Goal: Communication & Community: Participate in discussion

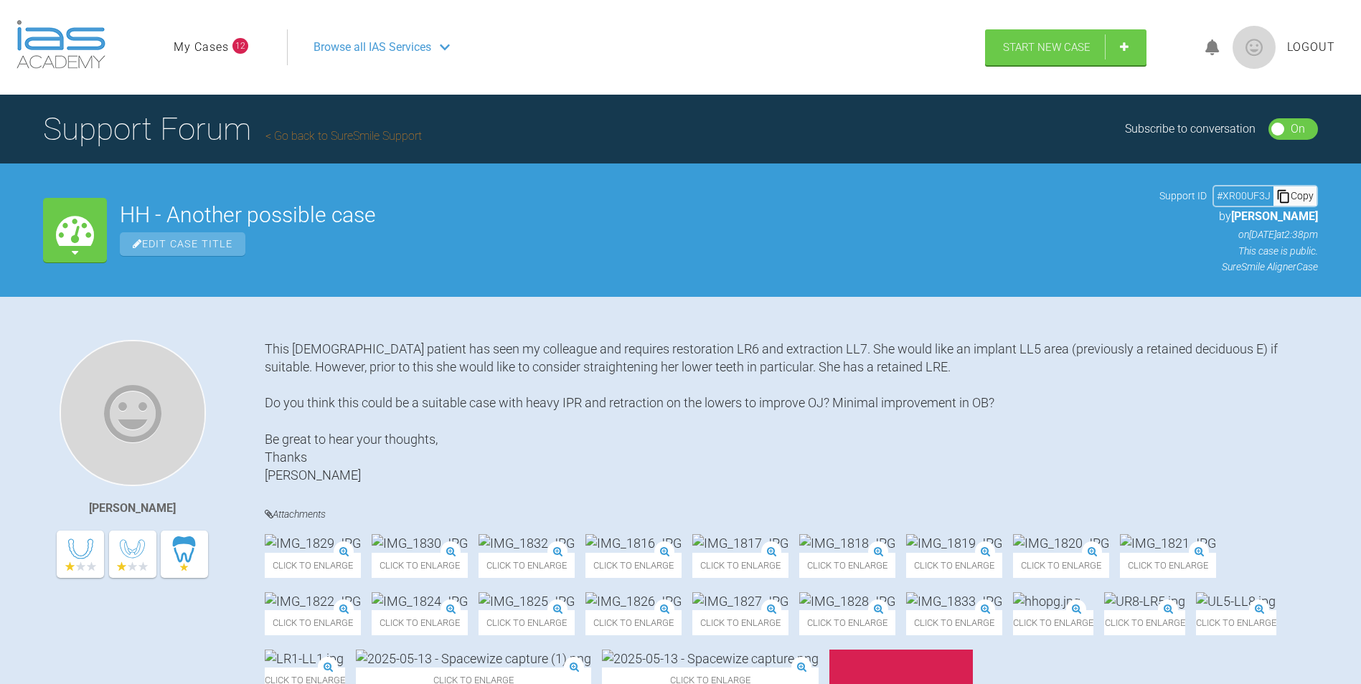
click at [340, 143] on h1 "Support Forum Go back to SureSmile Support" at bounding box center [232, 129] width 379 height 50
click at [349, 136] on link "Go back to SureSmile Support" at bounding box center [343, 136] width 156 height 14
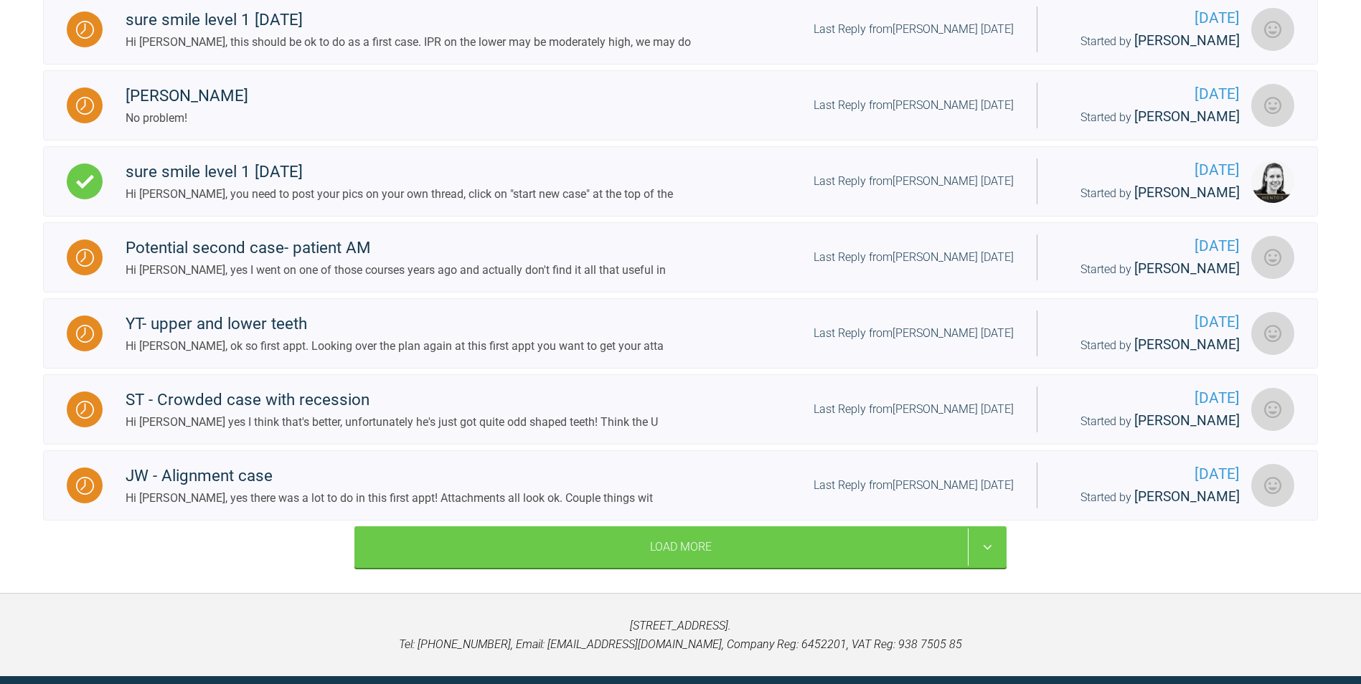
scroll to position [1076, 0]
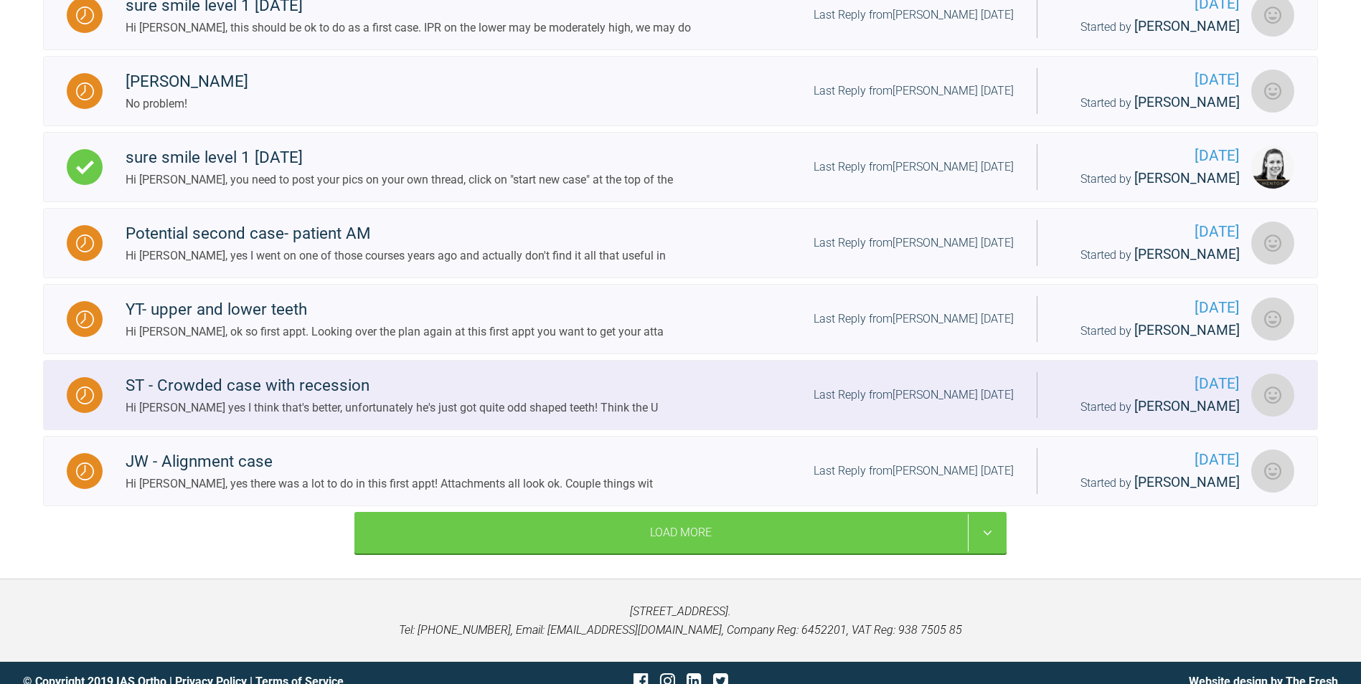
click at [489, 405] on div "Hi [PERSON_NAME] yes I think that's better, unfortunately he's just got quite o…" at bounding box center [392, 408] width 532 height 19
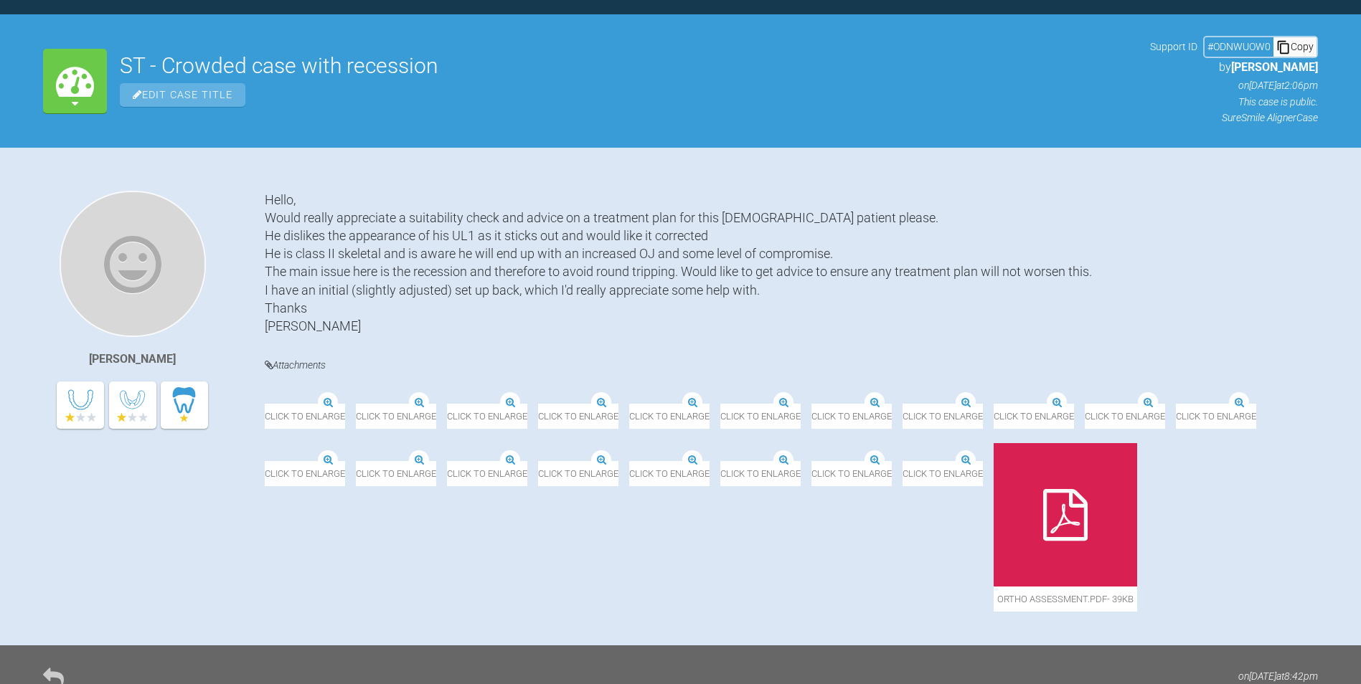
scroll to position [1076, 0]
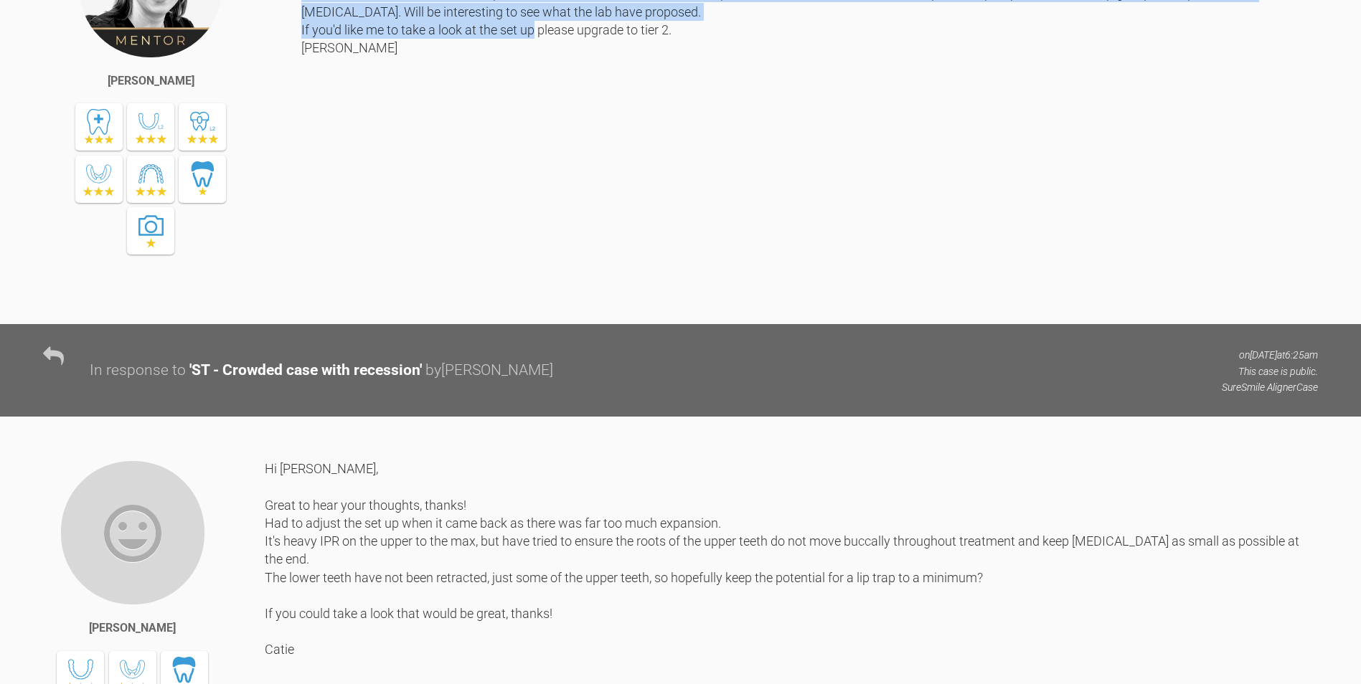
drag, startPoint x: 722, startPoint y: 227, endPoint x: 738, endPoint y: 315, distance: 89.6
click at [738, 303] on div "Hi [PERSON_NAME], not the easiest case. To reduce the roundtripping there are a…" at bounding box center [809, 107] width 1016 height 391
drag, startPoint x: 738, startPoint y: 315, endPoint x: 768, endPoint y: 315, distance: 29.4
click at [768, 303] on div "Hi [PERSON_NAME], not the easiest case. To reduce the roundtripping there are a…" at bounding box center [809, 107] width 1016 height 391
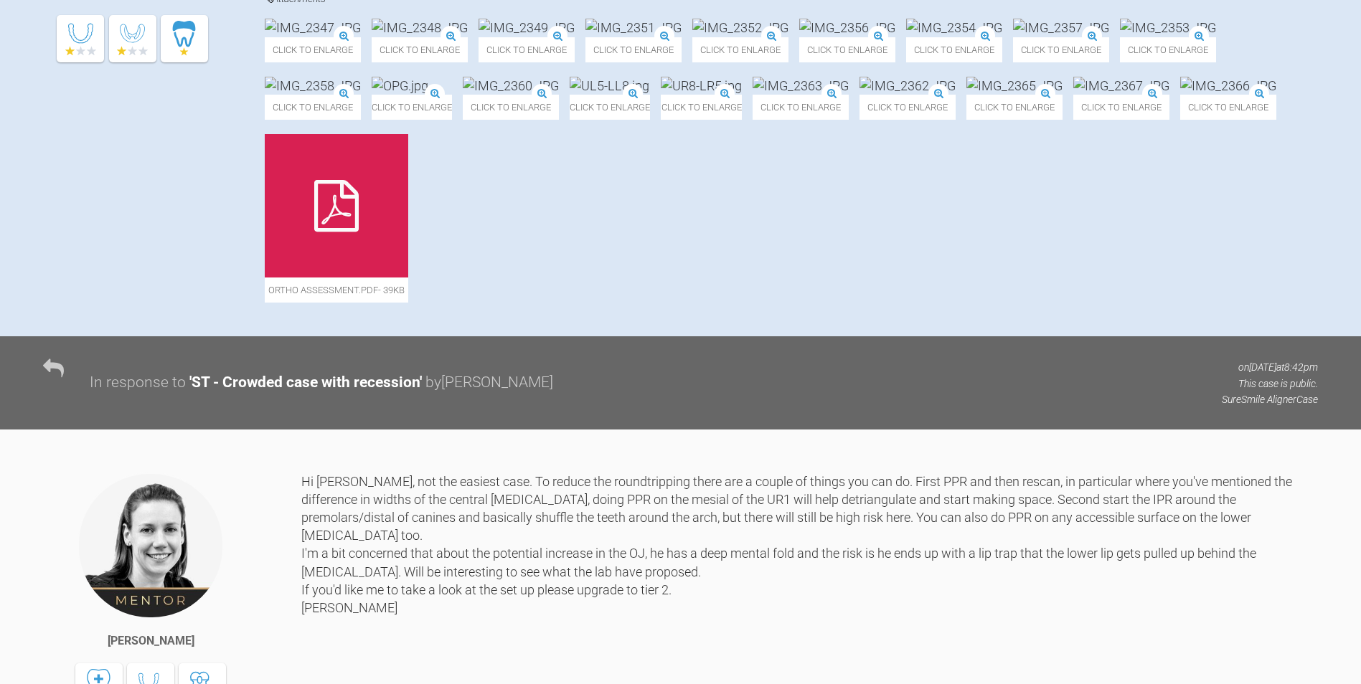
scroll to position [603, 0]
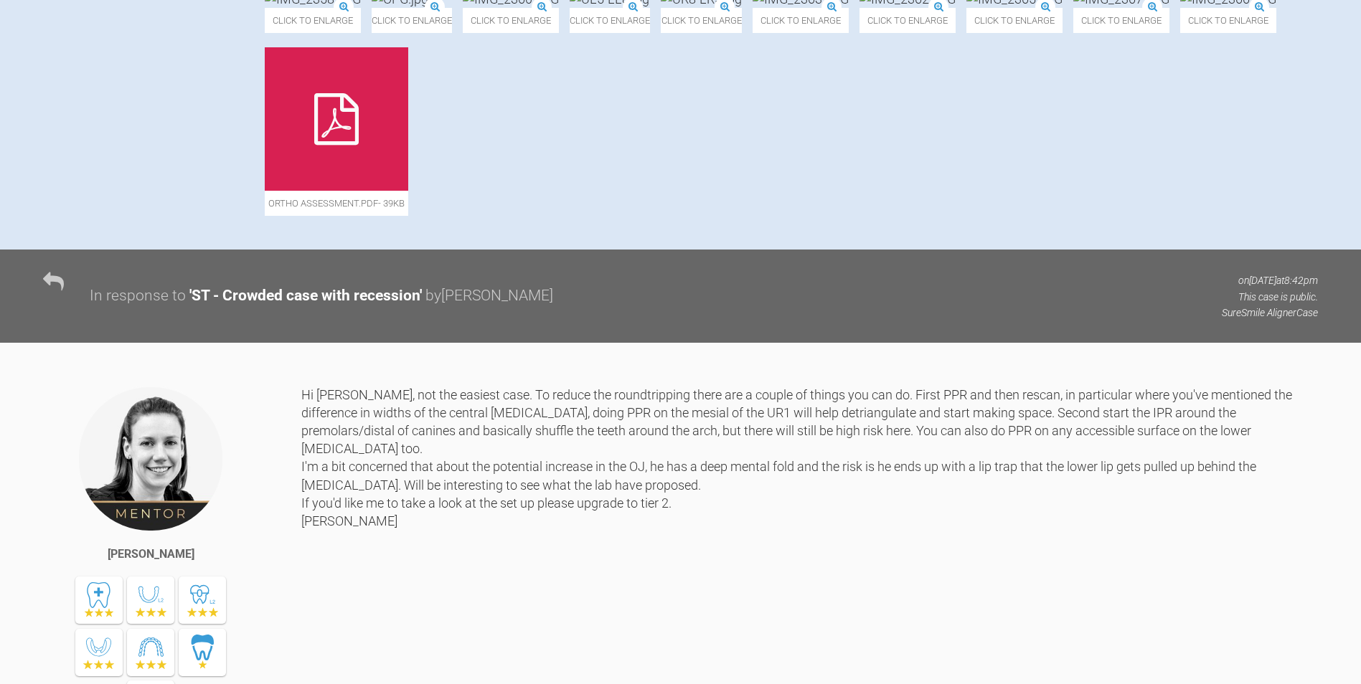
click at [359, 145] on icon at bounding box center [336, 119] width 44 height 52
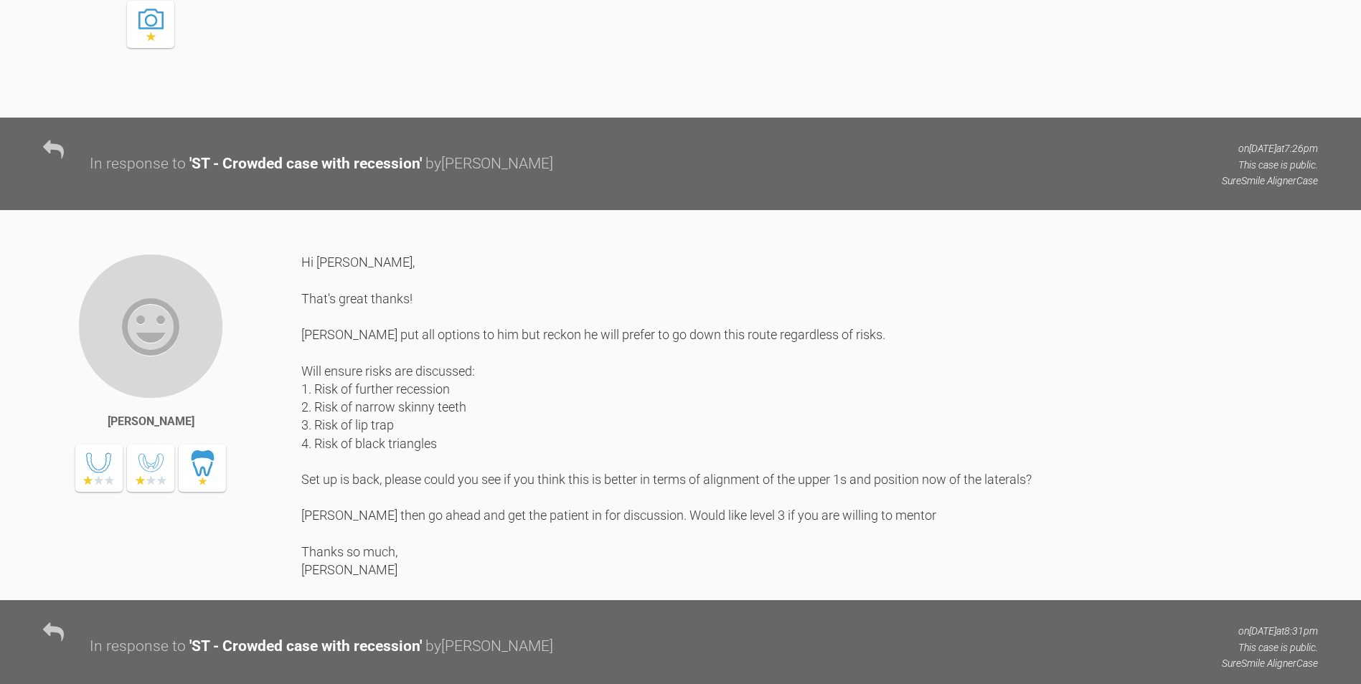
scroll to position [2252, 0]
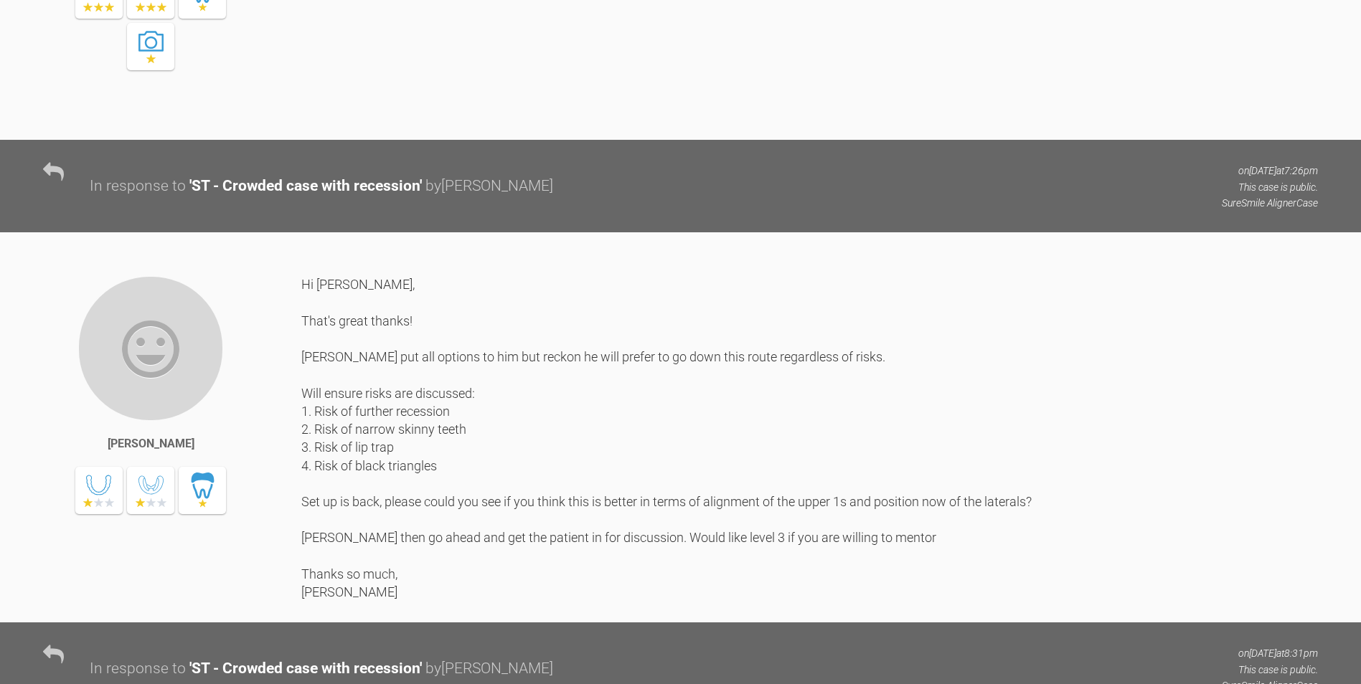
drag, startPoint x: 734, startPoint y: 48, endPoint x: 740, endPoint y: 67, distance: 19.5
drag, startPoint x: 315, startPoint y: 101, endPoint x: 347, endPoint y: 116, distance: 35.6
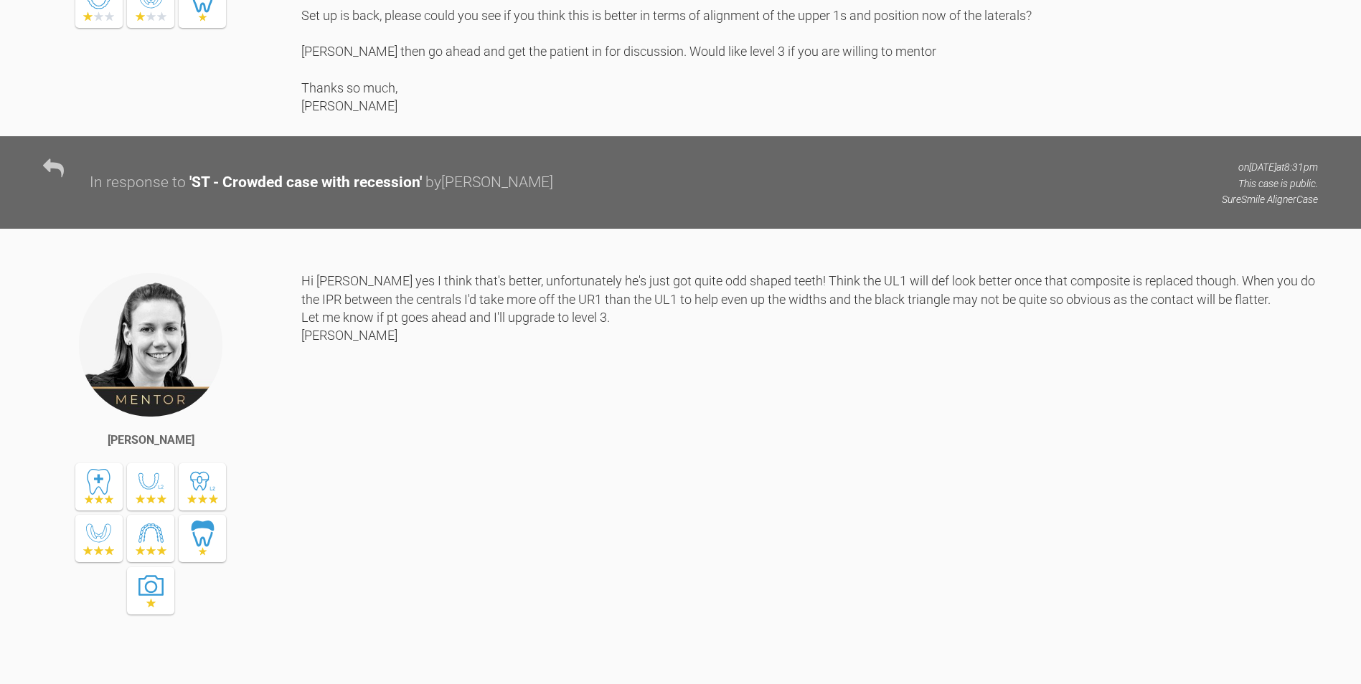
scroll to position [2755, 0]
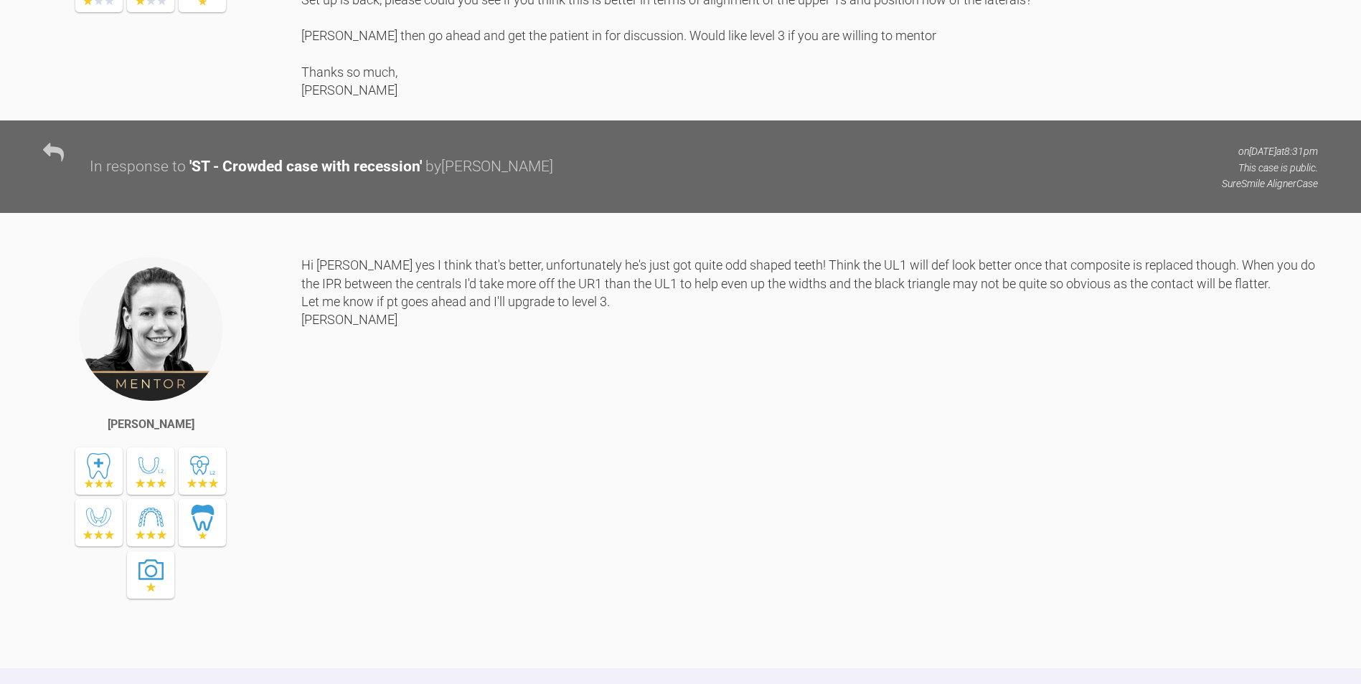
drag, startPoint x: 334, startPoint y: 252, endPoint x: 418, endPoint y: 258, distance: 84.9
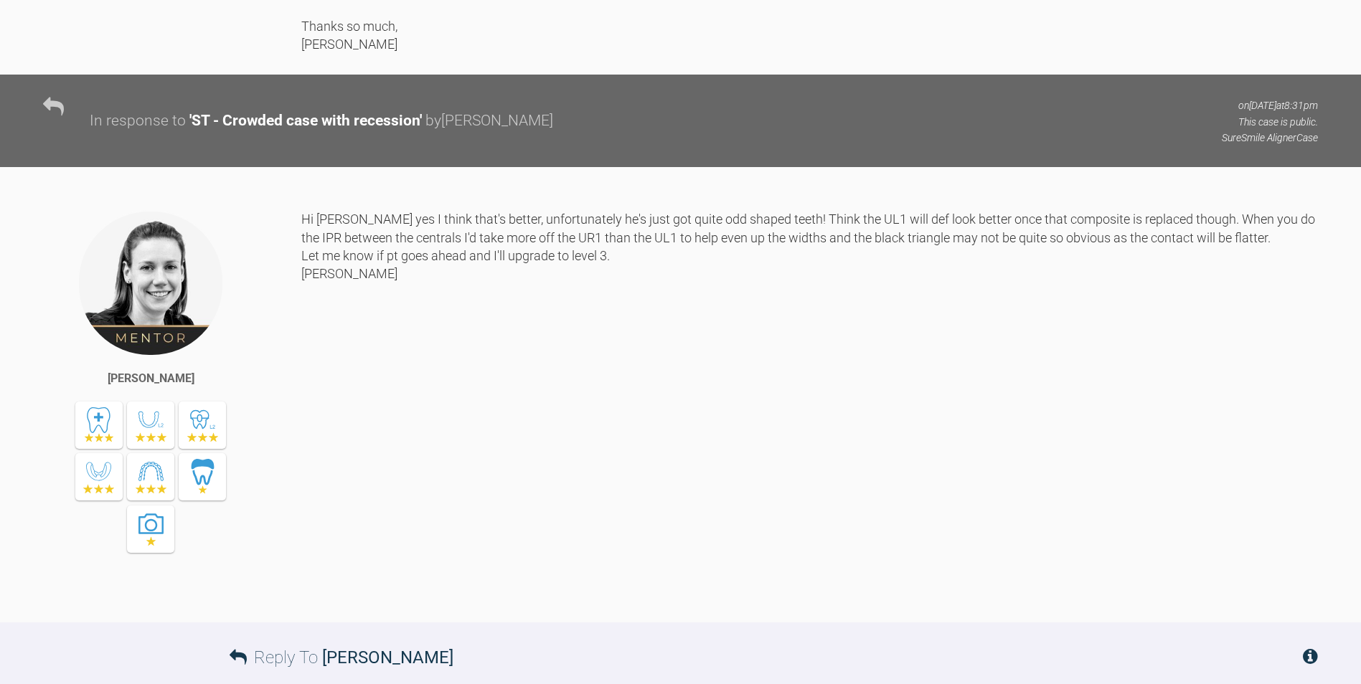
scroll to position [2826, 0]
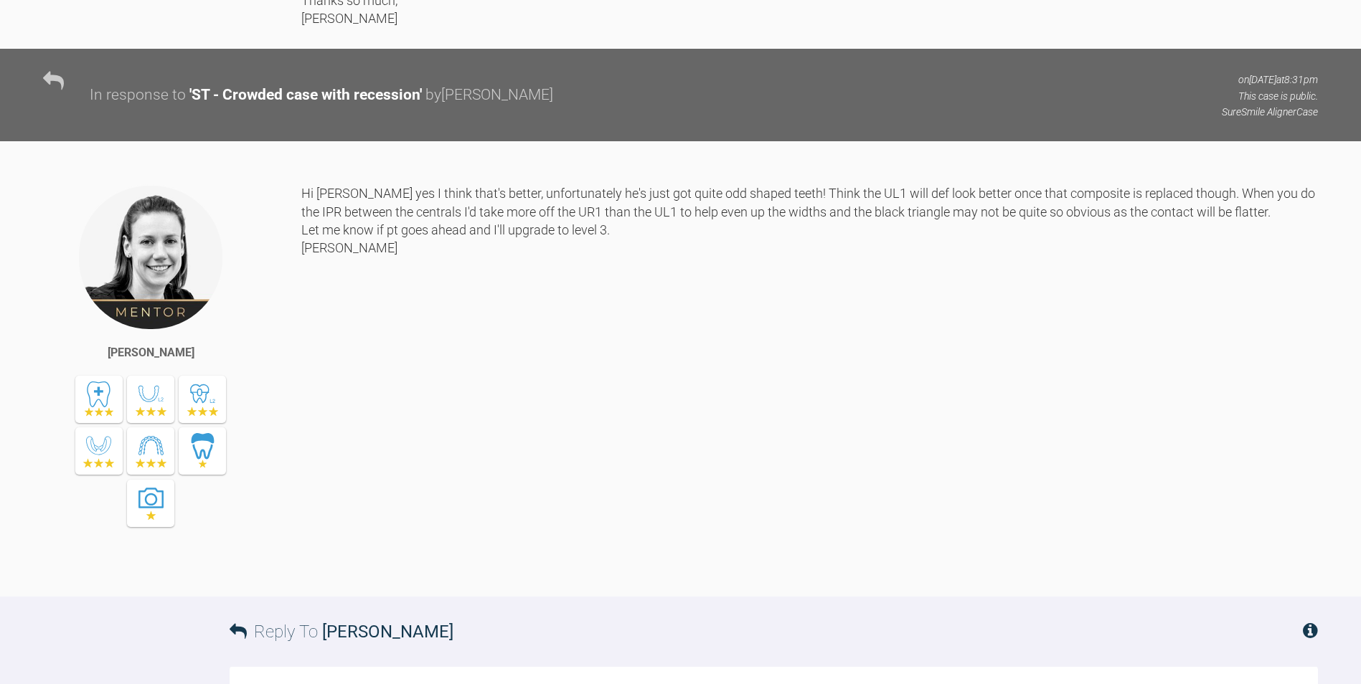
click at [615, 575] on div "Hi [PERSON_NAME] yes I think that's better, unfortunately he's just got quite o…" at bounding box center [809, 379] width 1016 height 391
